Goal: Transaction & Acquisition: Purchase product/service

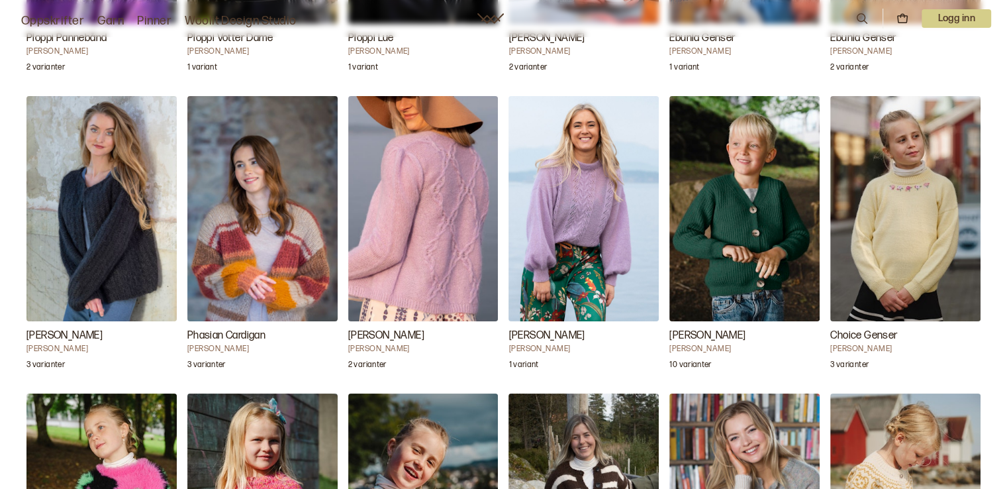
scroll to position [4557, 0]
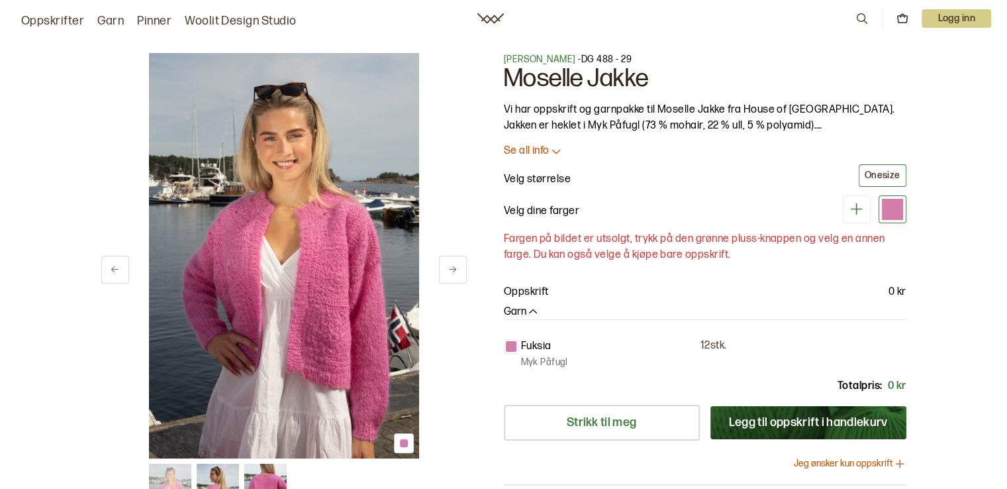
scroll to position [212, 0]
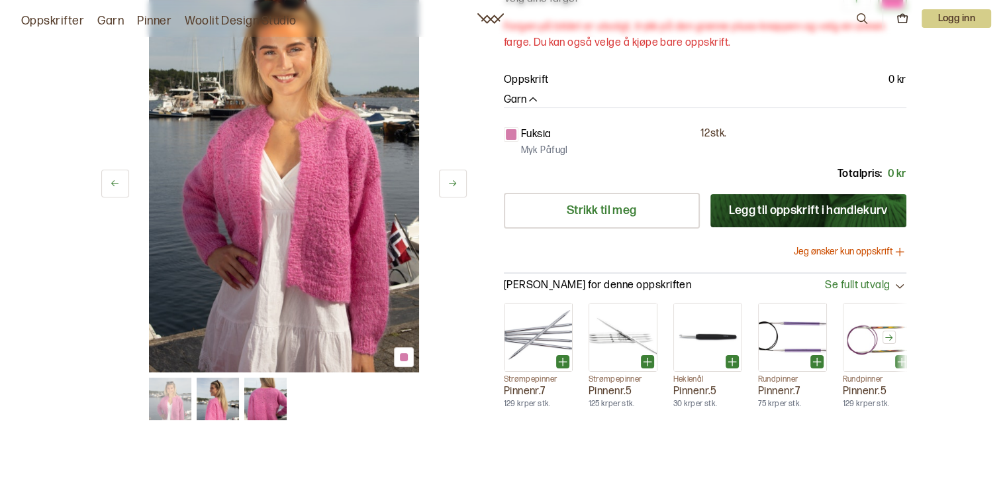
click at [223, 415] on img at bounding box center [218, 399] width 42 height 42
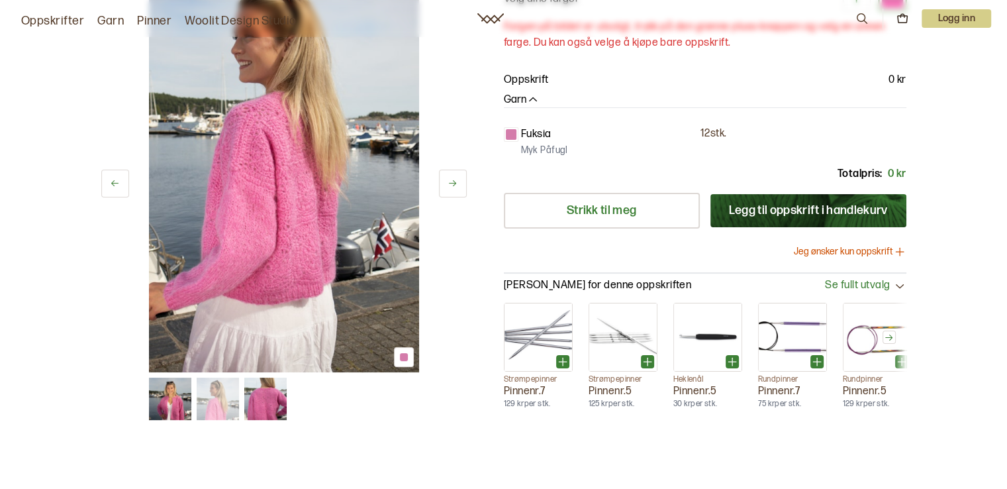
click at [273, 407] on img at bounding box center [265, 399] width 42 height 42
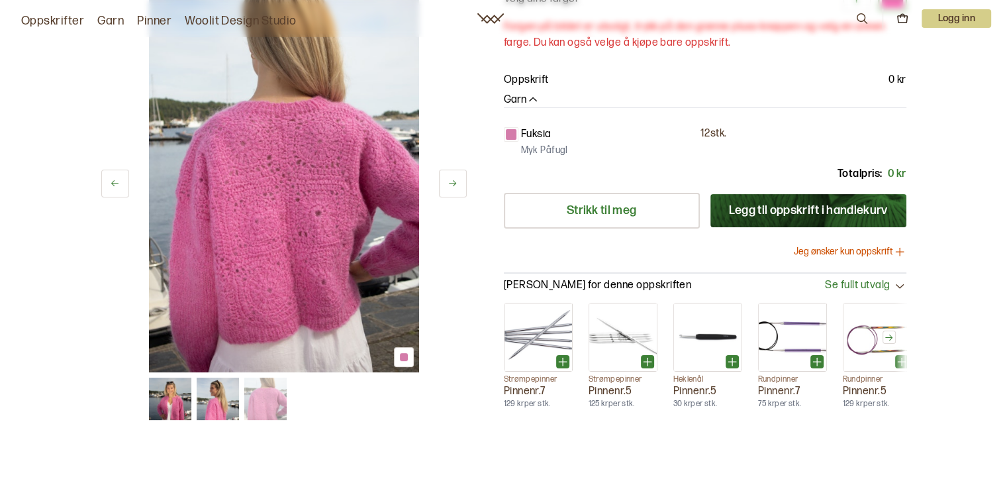
click at [180, 411] on img at bounding box center [170, 399] width 42 height 42
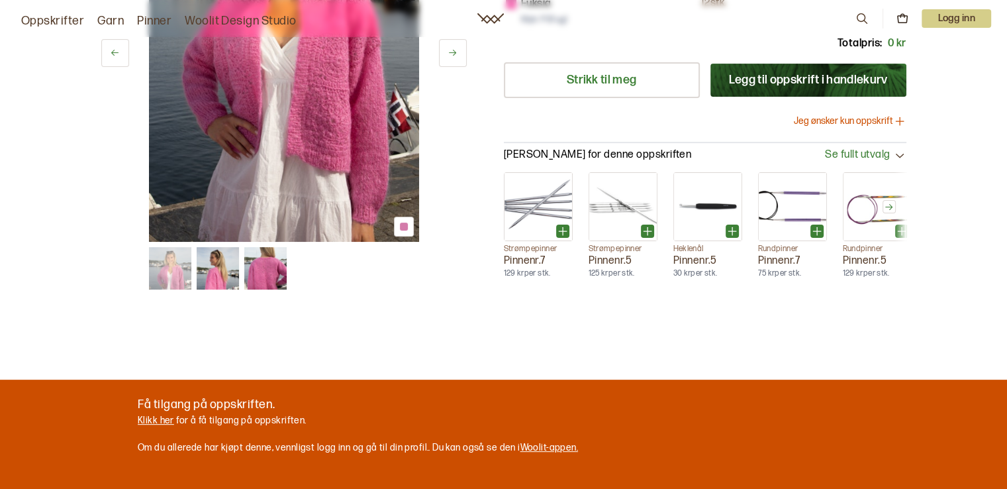
scroll to position [344, 0]
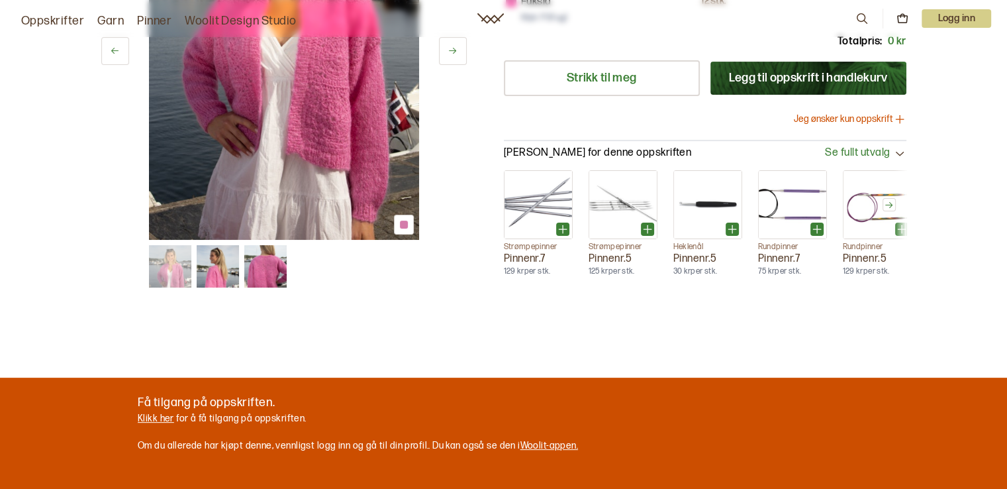
click at [564, 195] on img at bounding box center [539, 205] width 68 height 68
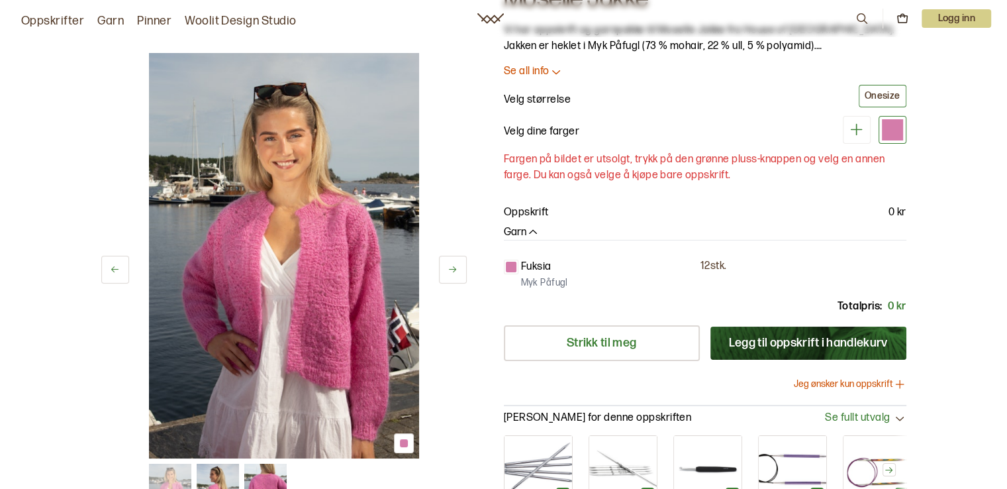
scroll to position [53, 0]
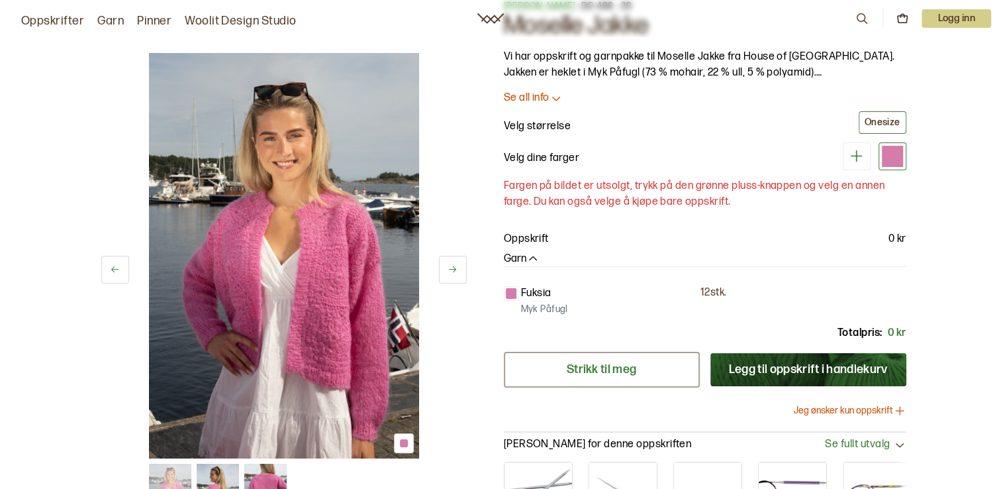
click at [661, 372] on link "Strikk til meg" at bounding box center [602, 370] width 196 height 36
